Goal: Information Seeking & Learning: Check status

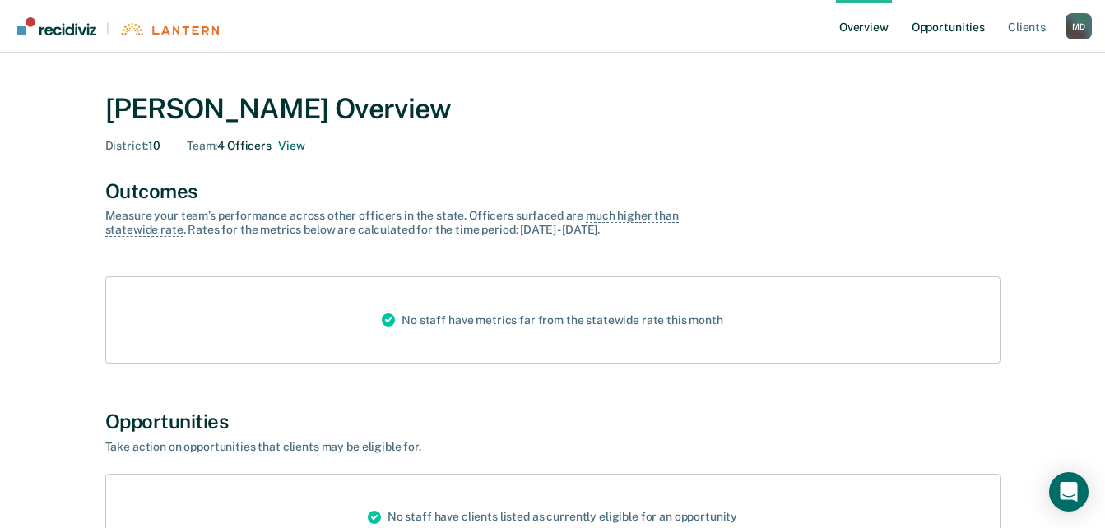
click at [960, 33] on link "Opportunities" at bounding box center [949, 26] width 80 height 53
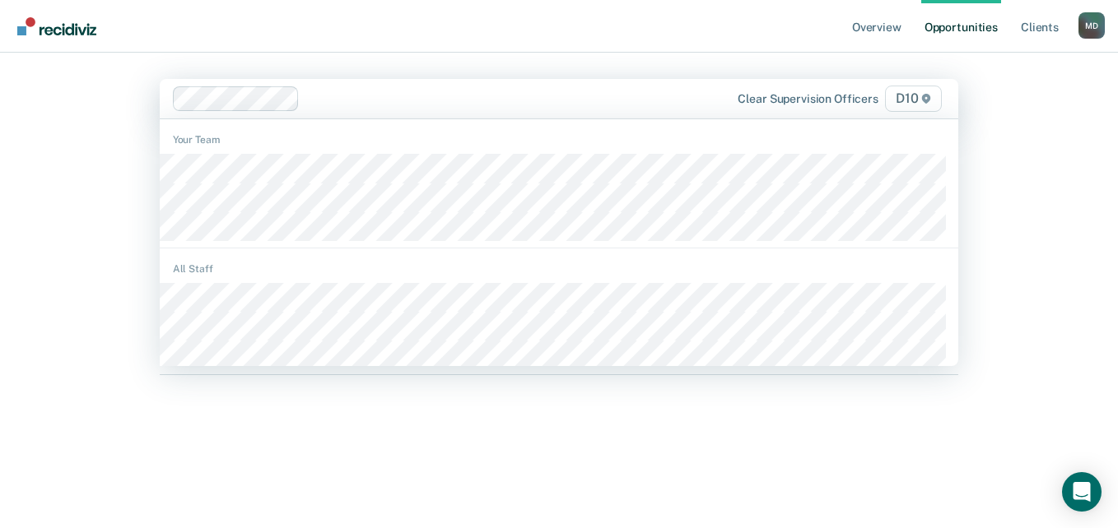
click at [93, 200] on div "Overview Opportunities Client s [PERSON_NAME] M D Profile How it works Log Out …" at bounding box center [559, 264] width 1118 height 528
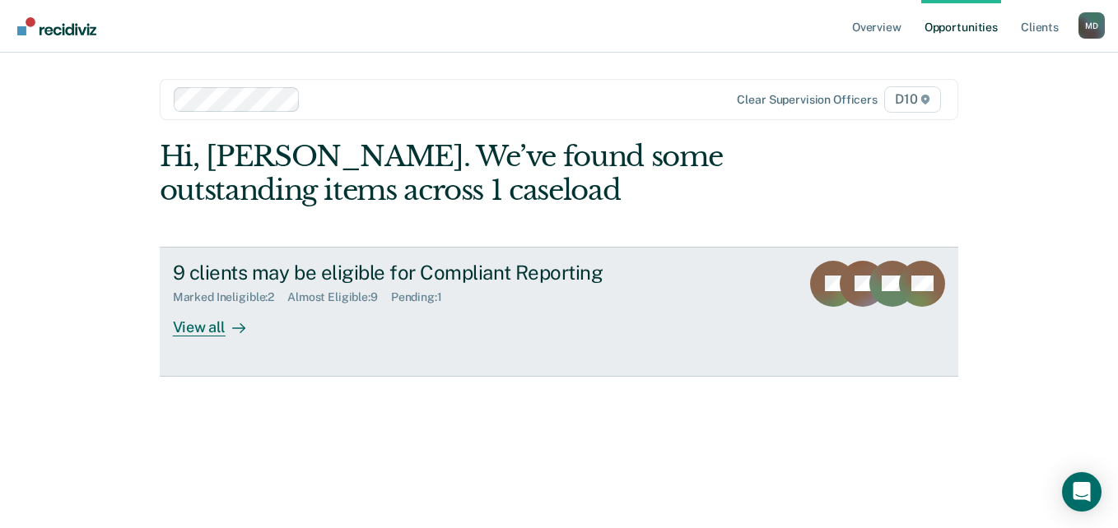
click at [228, 327] on div at bounding box center [236, 327] width 20 height 19
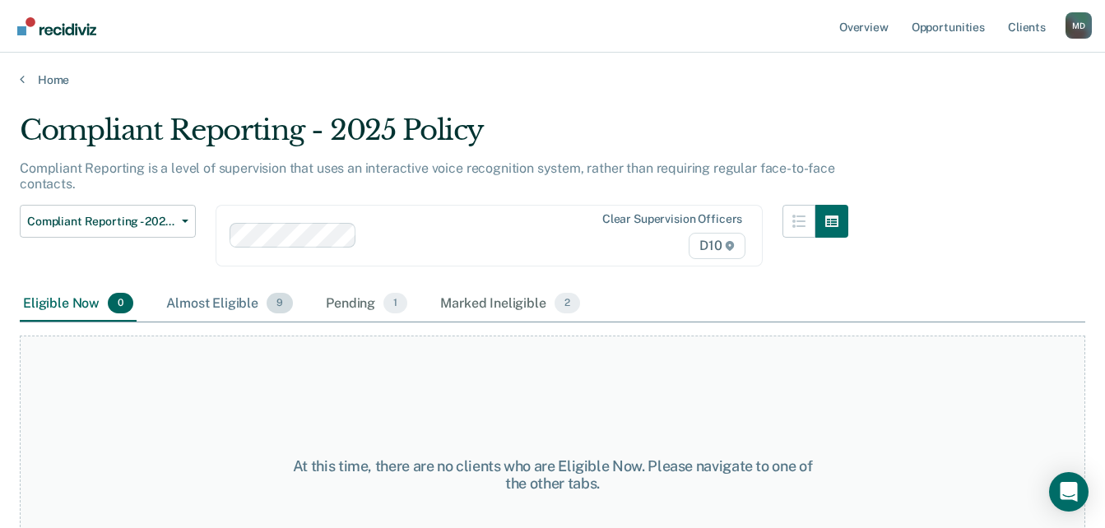
click at [234, 308] on div "Almost Eligible 9" at bounding box center [229, 304] width 133 height 36
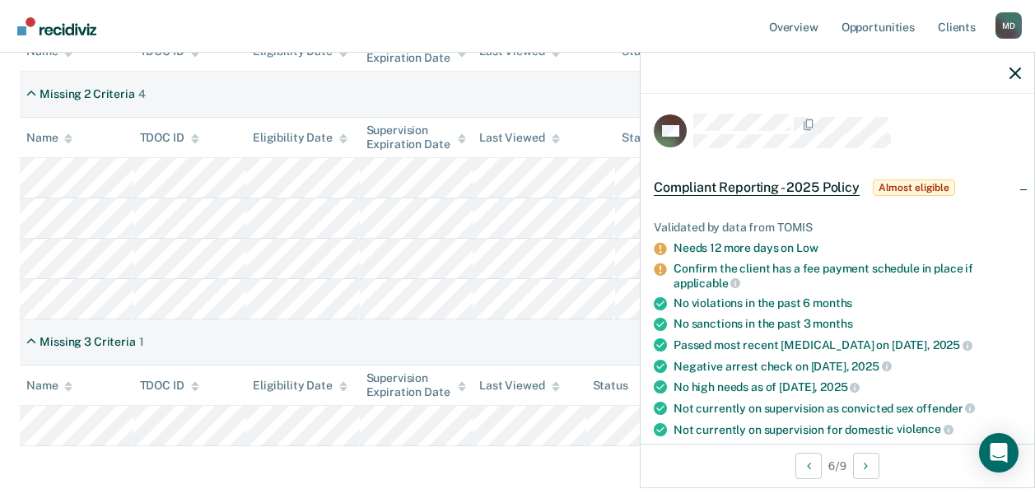
scroll to position [558, 0]
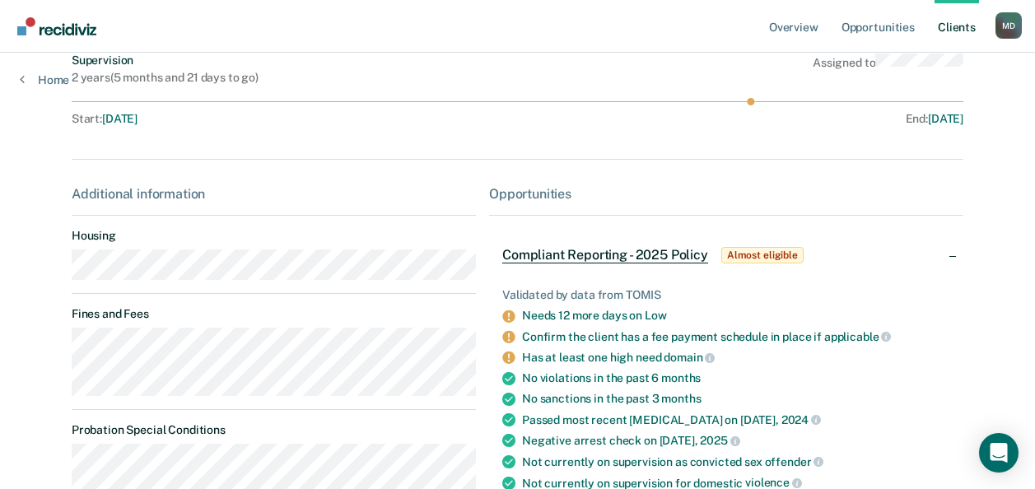
scroll to position [165, 0]
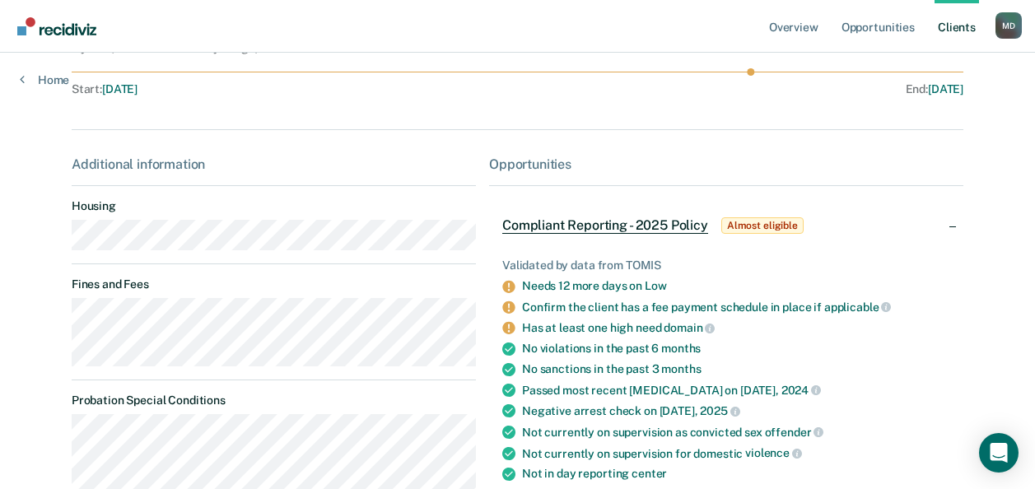
drag, startPoint x: 106, startPoint y: 366, endPoint x: 281, endPoint y: 368, distance: 175.3
click at [281, 368] on div "Additional information Housing Fines and Fees Probation Special Conditions Paro…" at bounding box center [274, 397] width 404 height 482
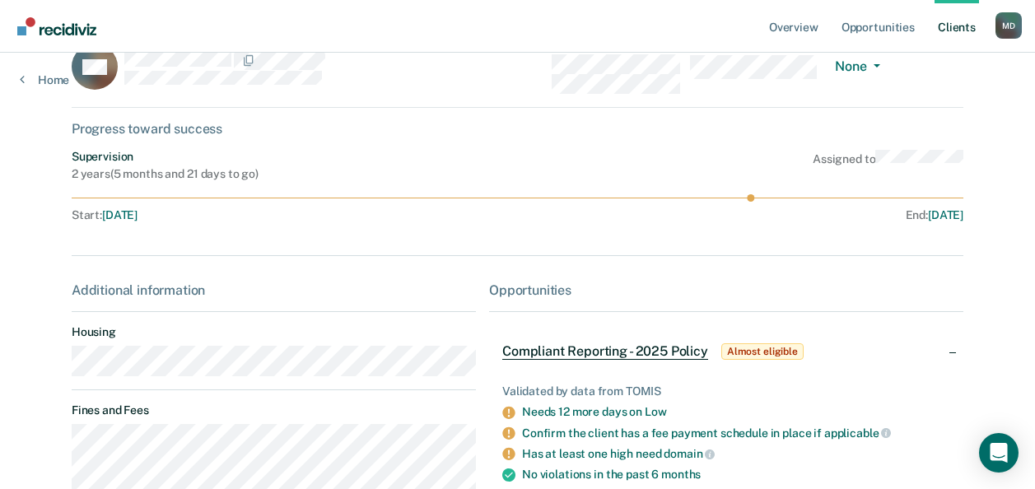
scroll to position [0, 0]
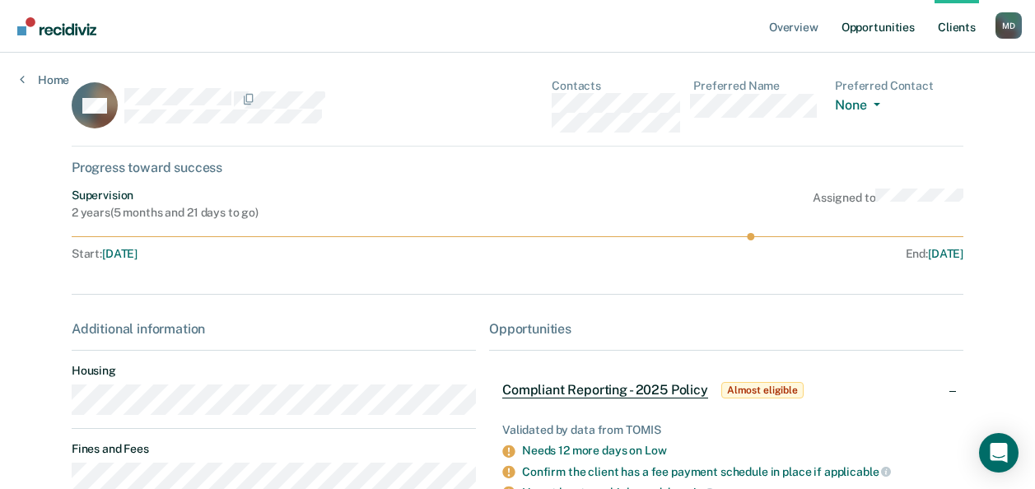
click at [904, 28] on link "Opportunities" at bounding box center [878, 26] width 80 height 53
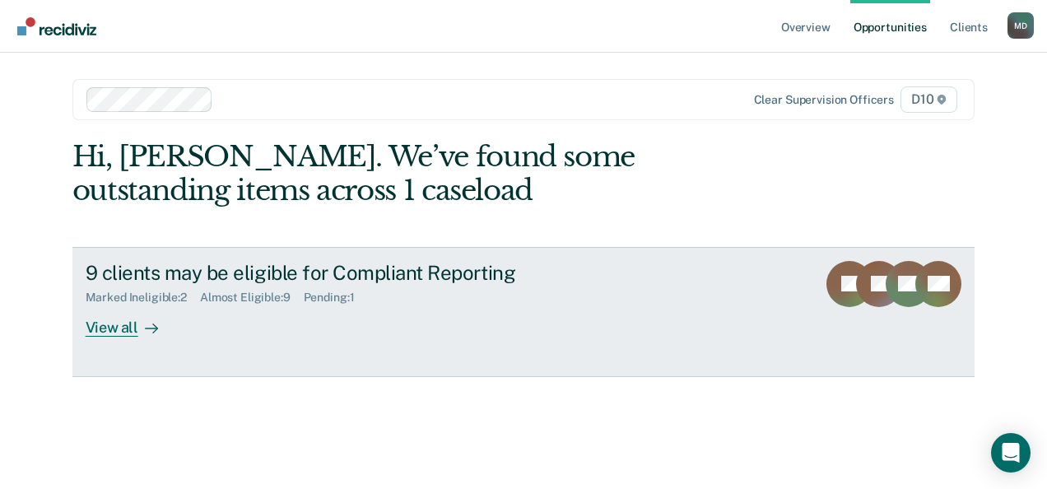
click at [125, 323] on div "View all" at bounding box center [132, 321] width 92 height 32
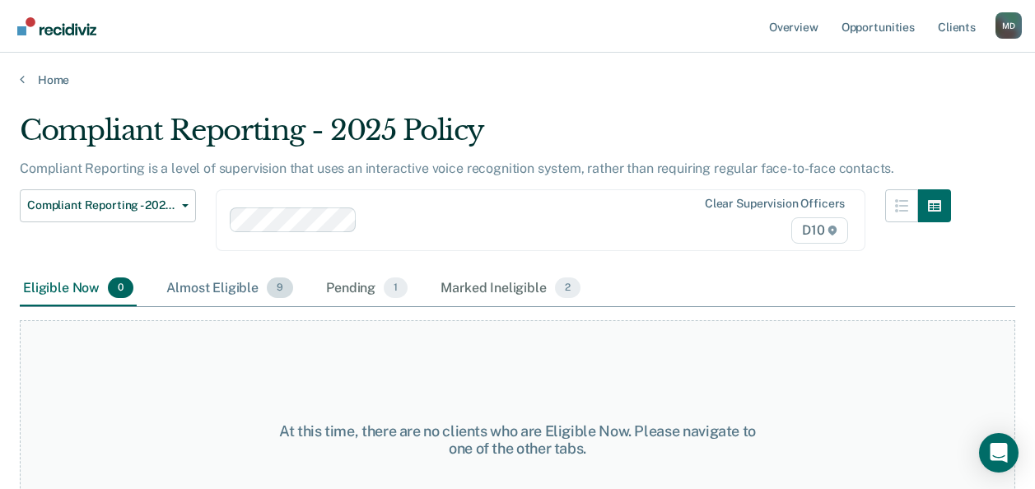
click at [211, 287] on div "Almost Eligible 9" at bounding box center [229, 289] width 133 height 36
